Goal: Check status: Check status

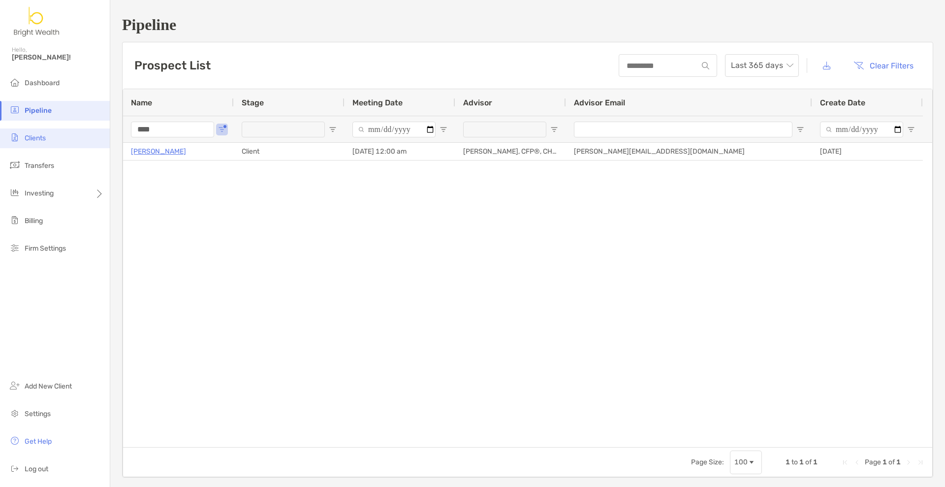
click at [28, 139] on span "Clients" at bounding box center [35, 138] width 21 height 8
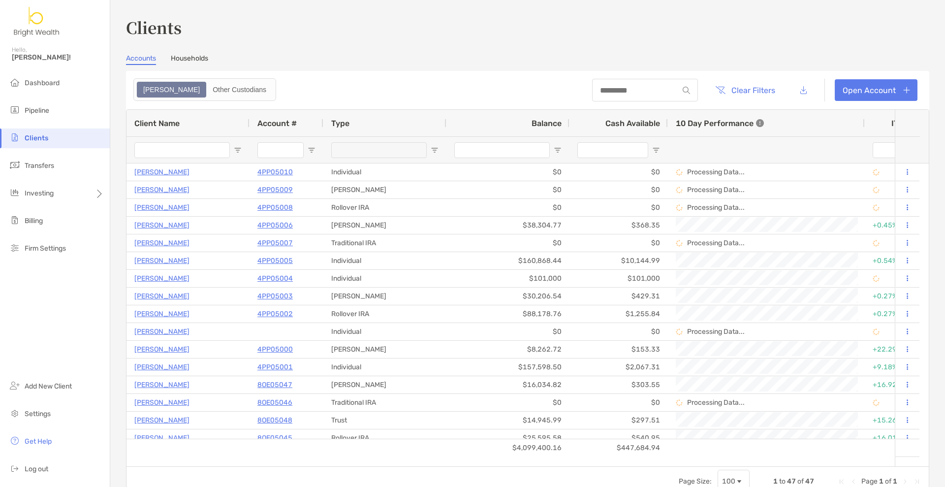
click at [190, 152] on input "Client Name Filter Input" at bounding box center [181, 150] width 95 height 16
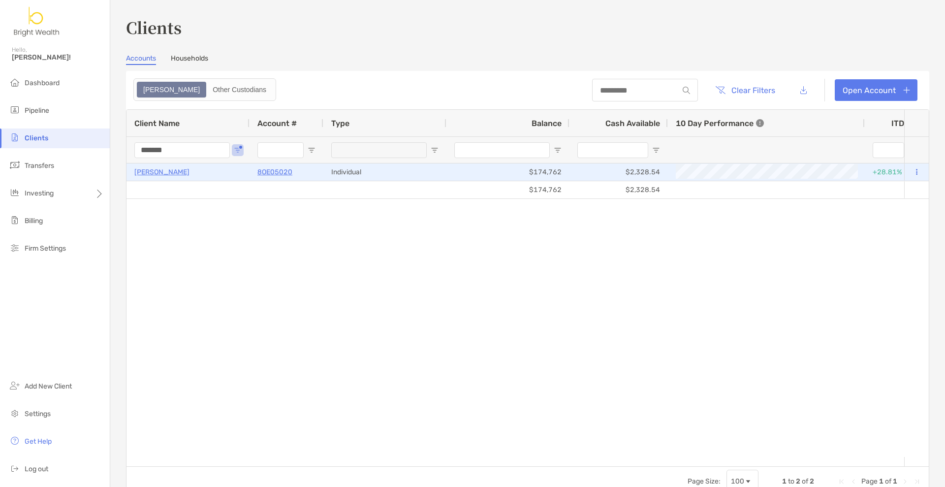
type input "*******"
click at [264, 169] on p "8OE05020" at bounding box center [274, 172] width 35 height 12
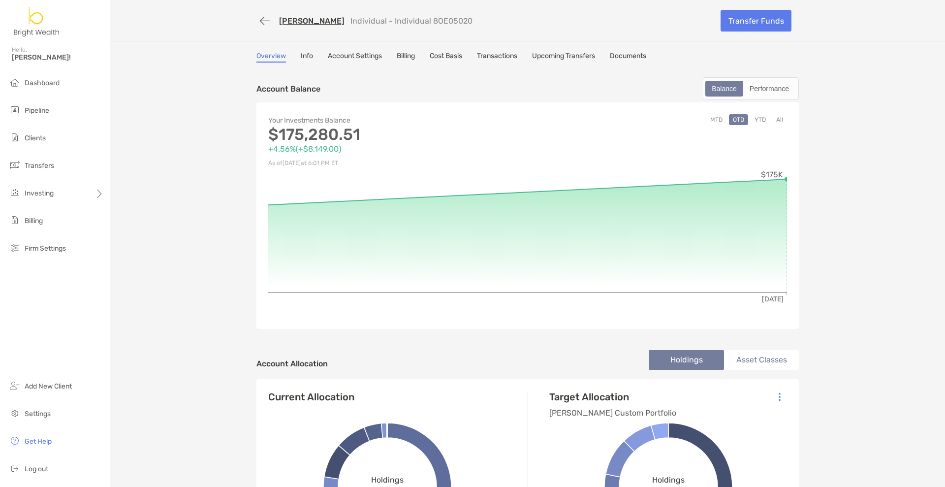
click at [760, 122] on button "YTD" at bounding box center [760, 119] width 19 height 11
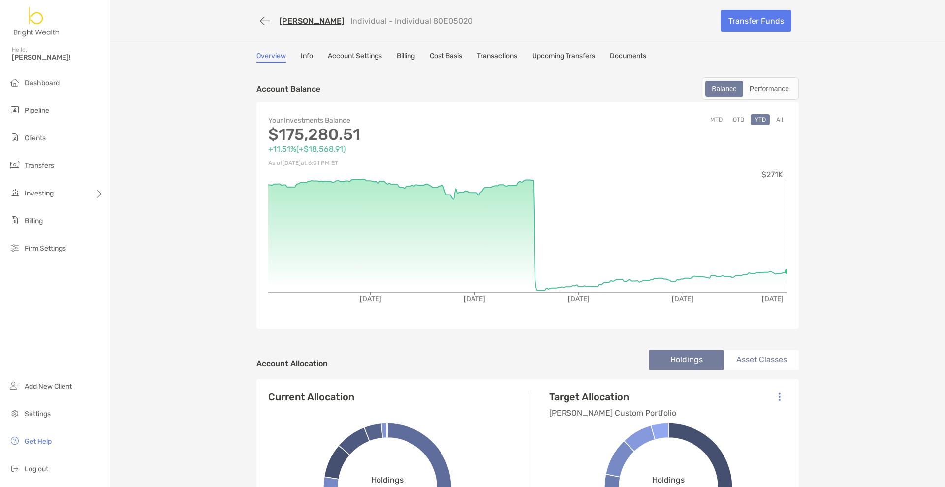
click at [739, 119] on button "QTD" at bounding box center [738, 119] width 19 height 11
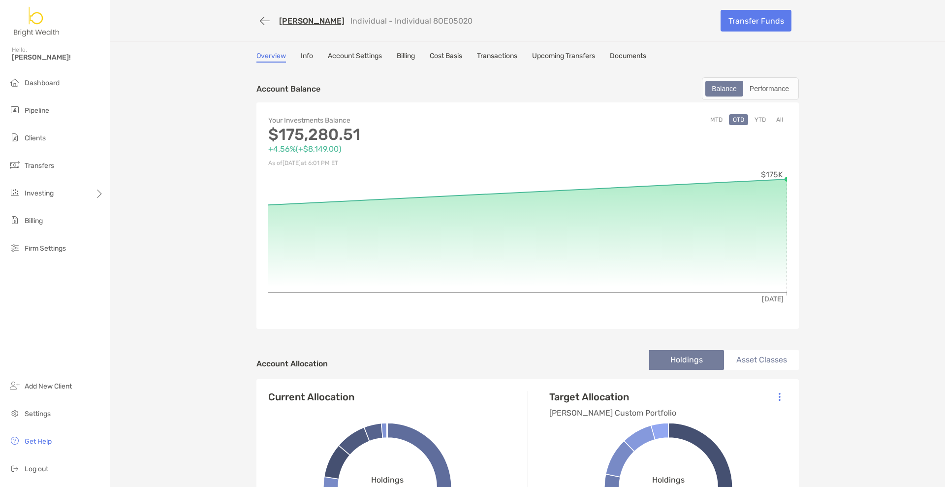
click at [430, 53] on link "Cost Basis" at bounding box center [446, 57] width 32 height 11
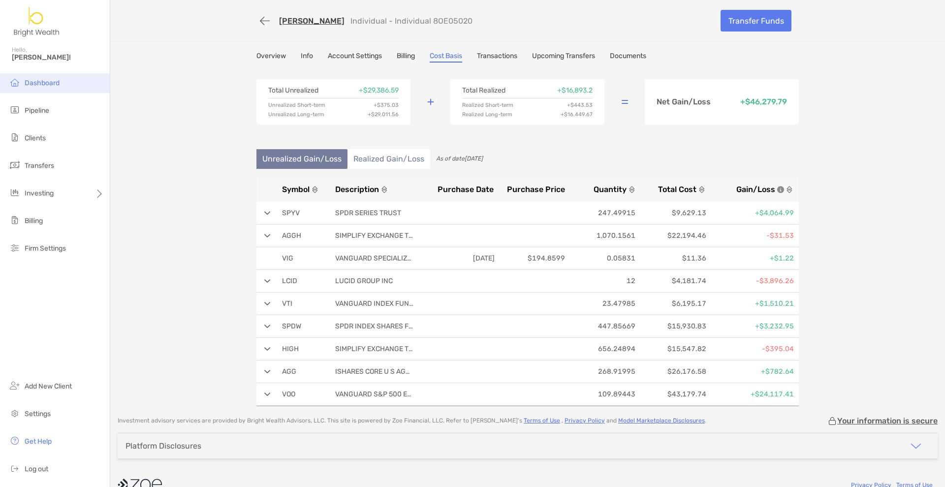
click at [44, 84] on span "Dashboard" at bounding box center [42, 83] width 35 height 8
